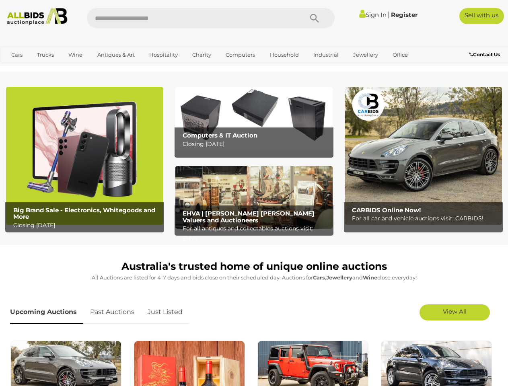
click at [315, 18] on icon "Search" at bounding box center [314, 18] width 9 height 12
click at [17, 55] on link "Cars" at bounding box center [17, 54] width 22 height 13
click at [45, 55] on link "Trucks" at bounding box center [45, 54] width 27 height 13
click at [75, 55] on link "Wine" at bounding box center [75, 54] width 25 height 13
click at [115, 55] on link "Antiques & Art" at bounding box center [116, 54] width 48 height 13
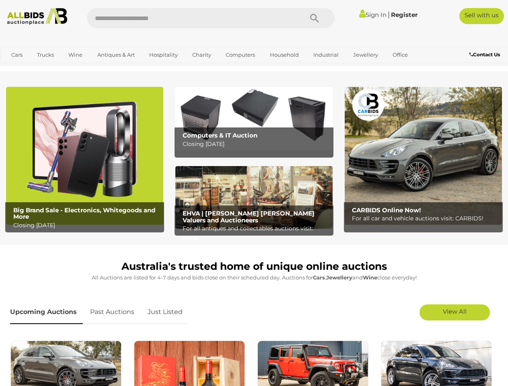
click at [163, 55] on link "Hospitality" at bounding box center [163, 54] width 39 height 13
click at [201, 55] on link "Charity" at bounding box center [201, 54] width 29 height 13
click at [239, 55] on link "Computers" at bounding box center [240, 54] width 40 height 13
click at [283, 55] on link "Household" at bounding box center [284, 54] width 39 height 13
click at [325, 55] on link "Industrial" at bounding box center [326, 54] width 36 height 13
